Goal: Task Accomplishment & Management: Use online tool/utility

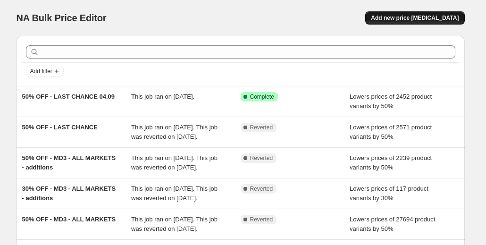
click at [409, 24] on button "Add new price [MEDICAL_DATA]" at bounding box center [414, 17] width 99 height 13
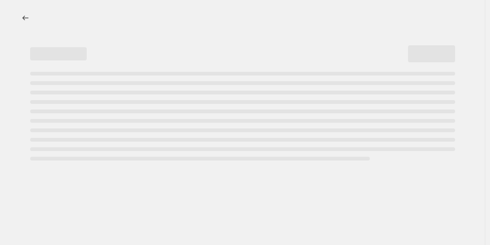
select select "percentage"
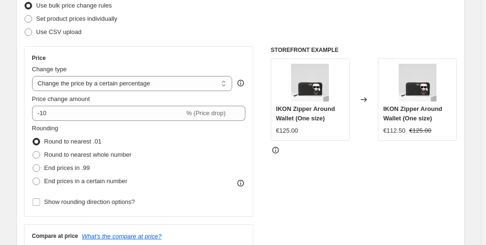
scroll to position [129, 0]
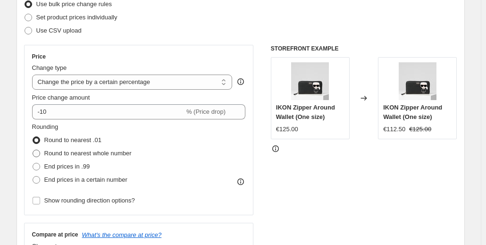
click at [82, 155] on span "Round to nearest whole number" at bounding box center [87, 152] width 87 height 7
click at [33, 150] on input "Round to nearest whole number" at bounding box center [33, 149] width 0 height 0
radio input "true"
